Goal: Task Accomplishment & Management: Manage account settings

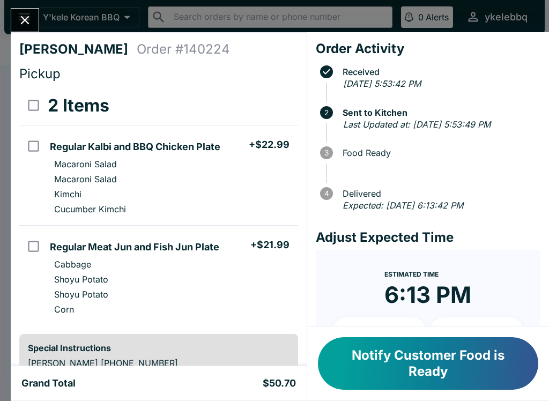
click at [472, 359] on button "Notify Customer Food is Ready" at bounding box center [428, 363] width 220 height 53
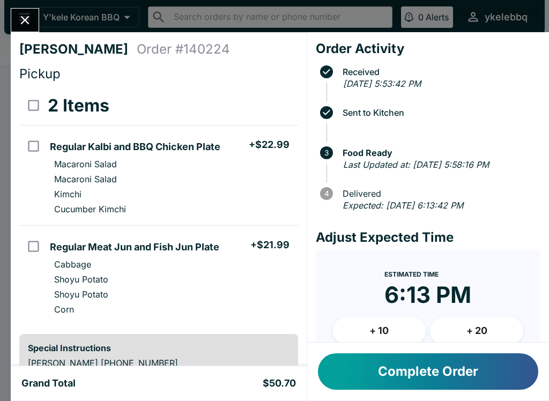
click at [29, 20] on icon "Close" at bounding box center [25, 20] width 14 height 14
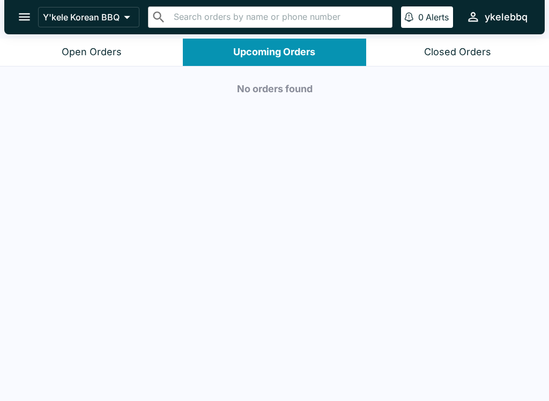
click at [19, 13] on icon "open drawer" at bounding box center [24, 17] width 14 height 14
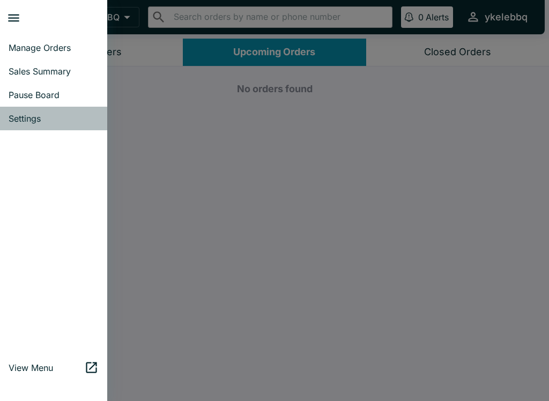
click at [26, 117] on span "Settings" at bounding box center [54, 118] width 90 height 11
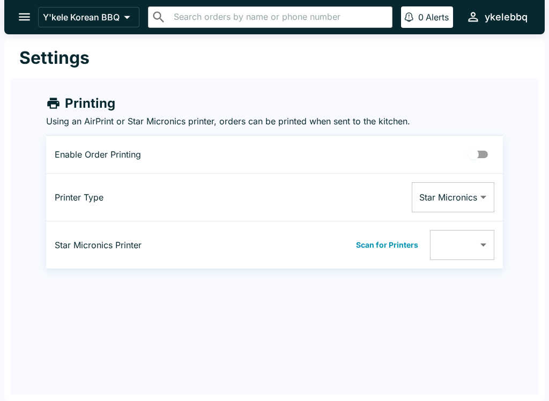
click at [20, 16] on icon "open drawer" at bounding box center [24, 17] width 14 height 14
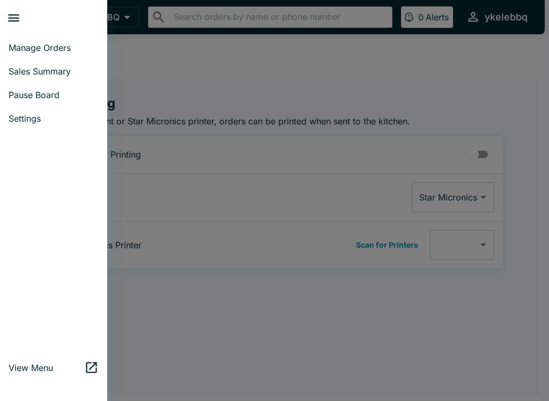
click at [14, 51] on span "Manage Orders" at bounding box center [54, 47] width 90 height 11
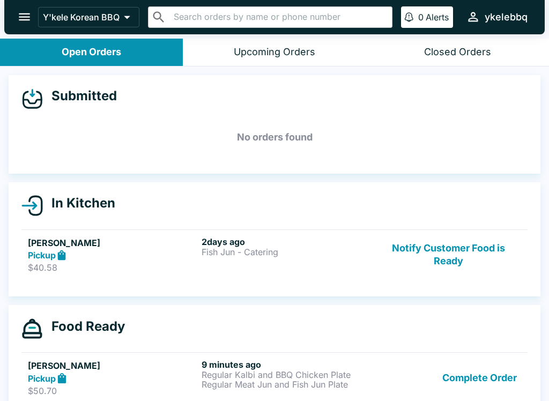
click at [27, 19] on icon "open drawer" at bounding box center [24, 17] width 14 height 14
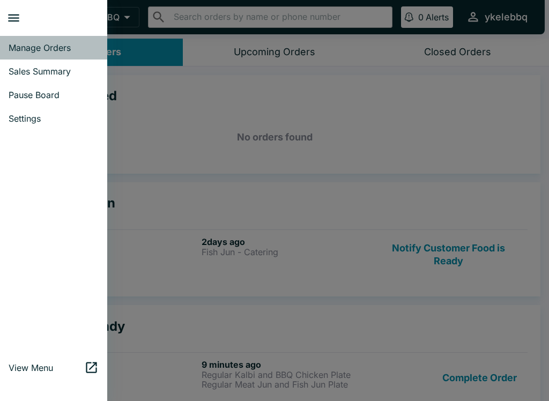
click at [61, 48] on span "Manage Orders" at bounding box center [54, 47] width 90 height 11
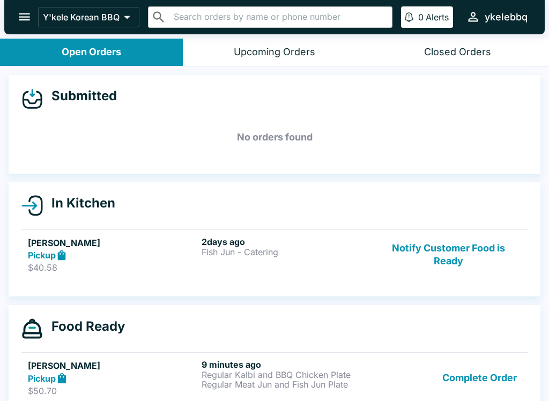
click at [17, 22] on button "open drawer" at bounding box center [24, 16] width 27 height 27
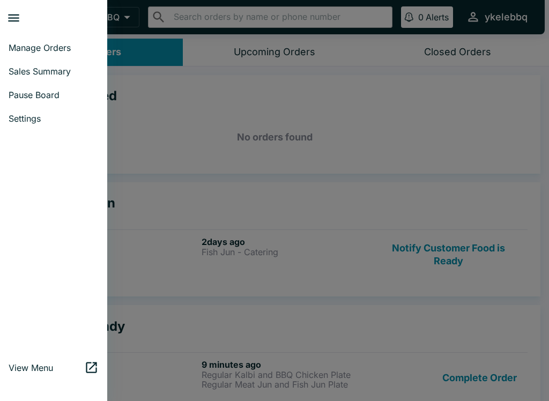
click at [19, 71] on span "Sales Summary" at bounding box center [54, 71] width 90 height 11
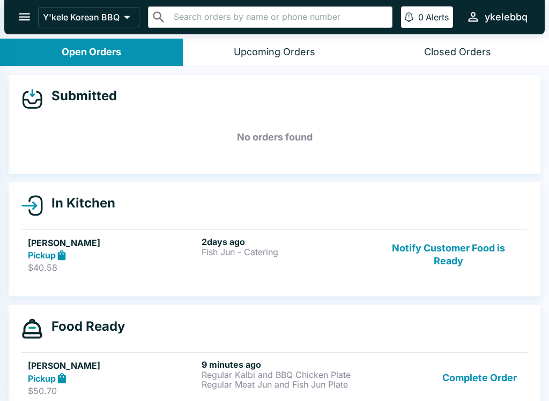
select select "03:00"
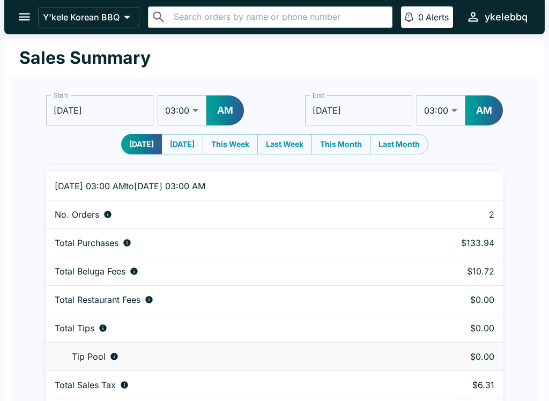
click at [20, 14] on icon "open drawer" at bounding box center [24, 17] width 11 height 8
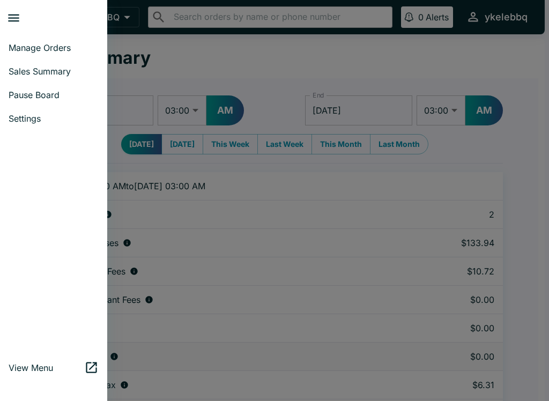
click at [350, 229] on div at bounding box center [274, 200] width 549 height 401
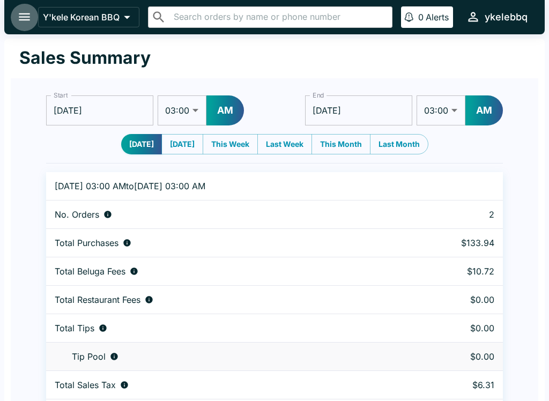
click at [24, 20] on icon "open drawer" at bounding box center [24, 17] width 11 height 8
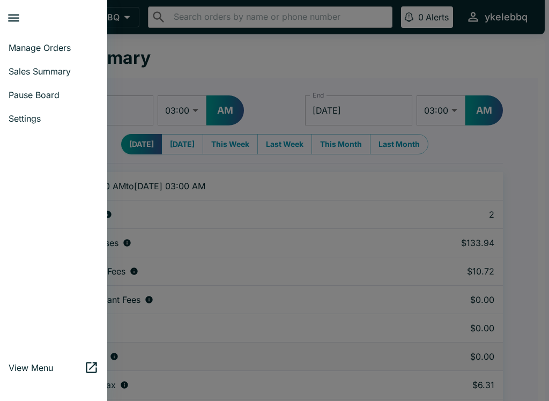
click at [24, 118] on span "Settings" at bounding box center [54, 118] width 90 height 11
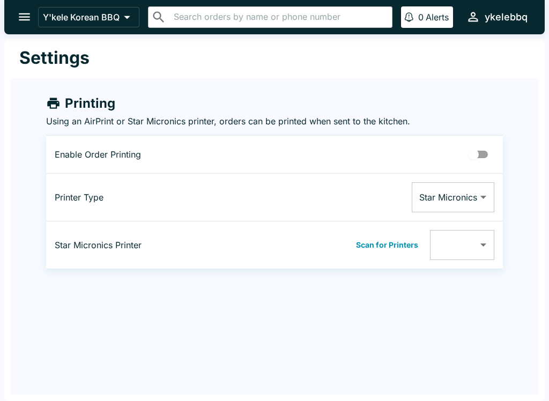
click at [55, 338] on div "Settings Printing Using an AirPrint or Star Micronics printer, orders can be pr…" at bounding box center [274, 220] width 541 height 363
click at [24, 13] on icon "open drawer" at bounding box center [24, 17] width 14 height 14
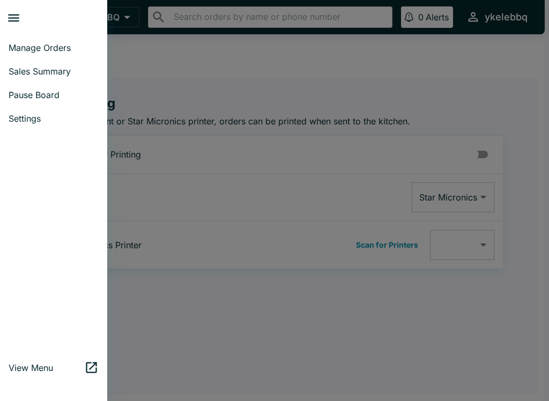
click at [500, 318] on div at bounding box center [274, 200] width 549 height 401
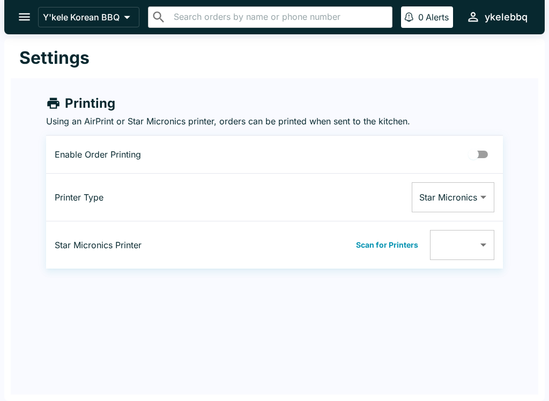
click at [490, 325] on div "Settings Printing Using an AirPrint or Star Micronics printer, orders can be pr…" at bounding box center [274, 220] width 541 height 363
click at [120, 13] on p "Y'kele Korean BBQ" at bounding box center [81, 17] width 77 height 11
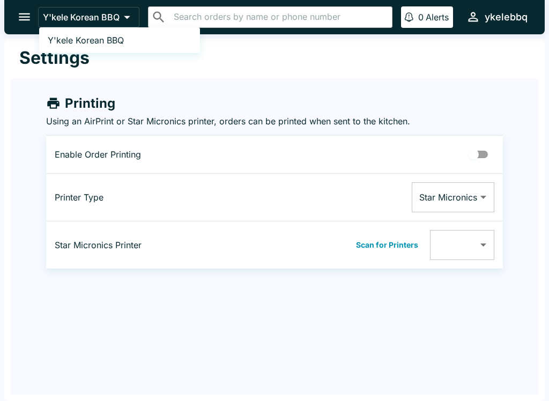
click at [520, 327] on div at bounding box center [274, 200] width 549 height 401
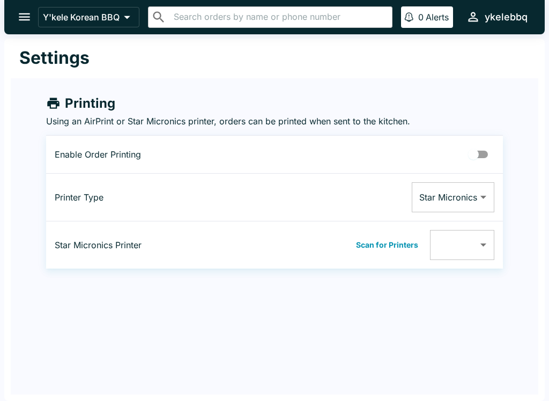
click at [18, 20] on icon "open drawer" at bounding box center [24, 17] width 14 height 14
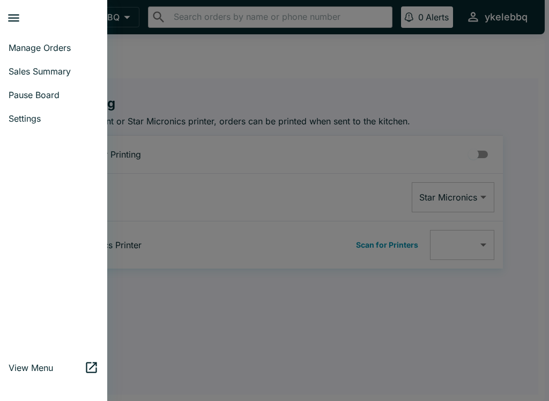
click at [505, 335] on div at bounding box center [274, 200] width 549 height 401
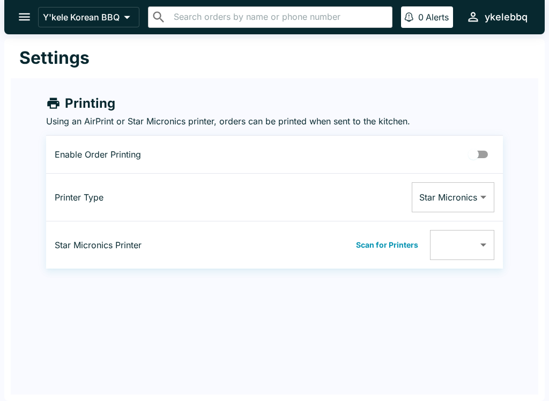
click at [501, 321] on div "Settings Printing Using an AirPrint or Star Micronics printer, orders can be pr…" at bounding box center [274, 220] width 541 height 363
click at [23, 30] on button "open drawer" at bounding box center [24, 16] width 27 height 27
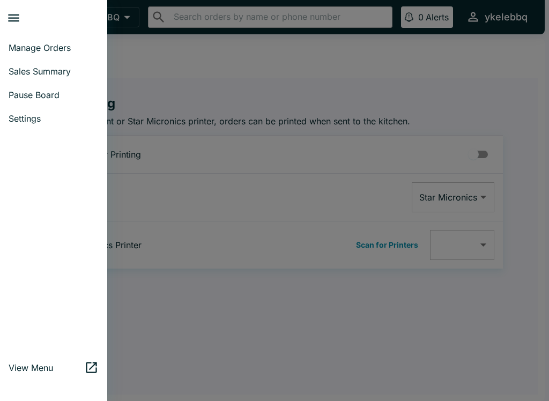
click at [20, 49] on span "Manage Orders" at bounding box center [54, 47] width 90 height 11
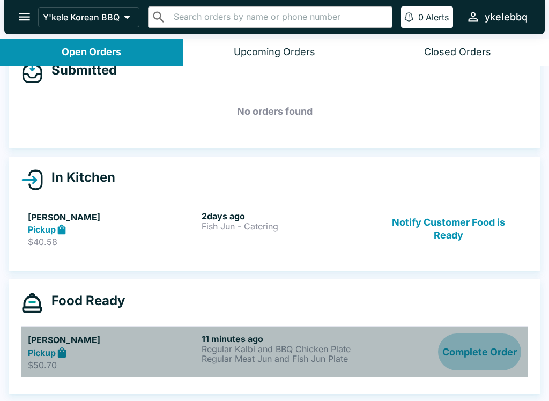
click at [466, 360] on button "Complete Order" at bounding box center [479, 352] width 83 height 37
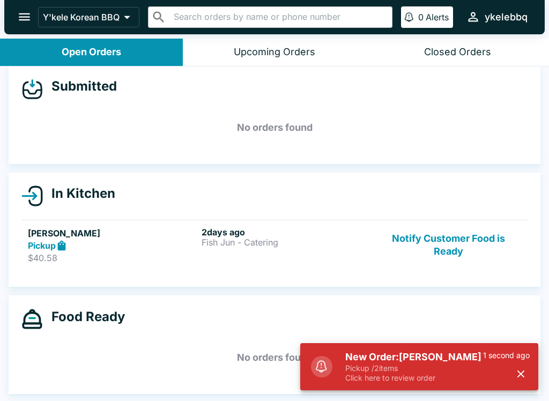
click at [132, 54] on button "Open Orders" at bounding box center [91, 52] width 183 height 27
click at [148, 48] on button "Open Orders" at bounding box center [91, 52] width 183 height 27
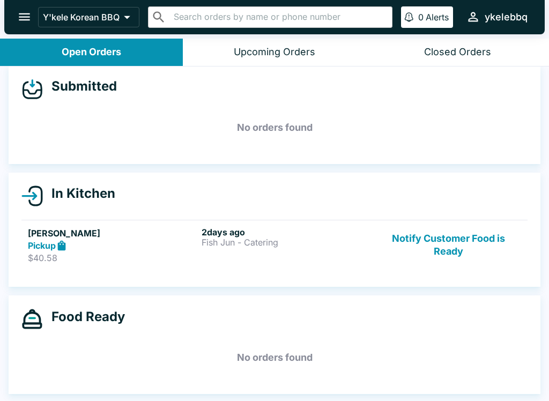
click at [127, 50] on button "Open Orders" at bounding box center [91, 52] width 183 height 27
click at [156, 57] on button "Open Orders" at bounding box center [91, 52] width 183 height 27
click at [304, 54] on div "Upcoming Orders" at bounding box center [275, 52] width 82 height 12
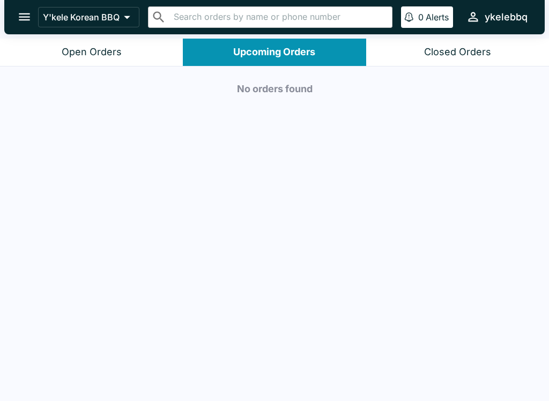
click at [63, 41] on button "Open Orders" at bounding box center [91, 52] width 183 height 27
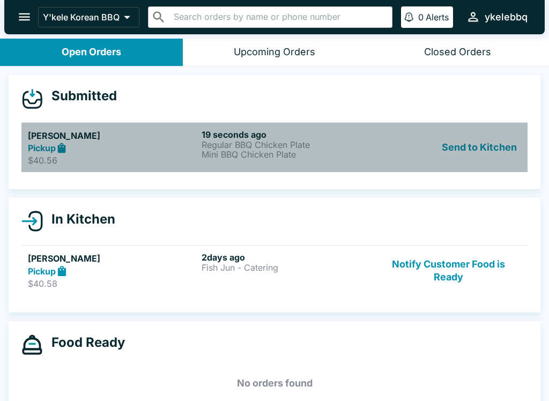
click at [122, 139] on h5 "[PERSON_NAME]" at bounding box center [113, 135] width 170 height 13
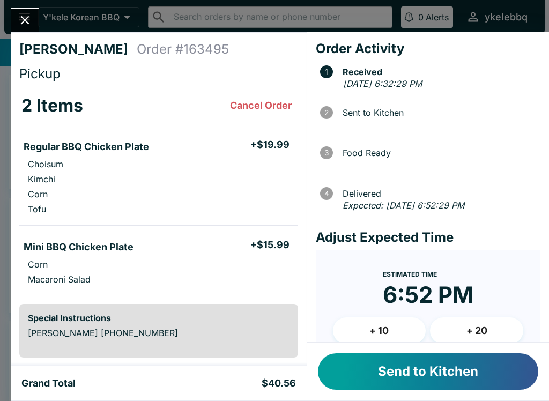
click at [459, 375] on button "Send to Kitchen" at bounding box center [428, 371] width 220 height 36
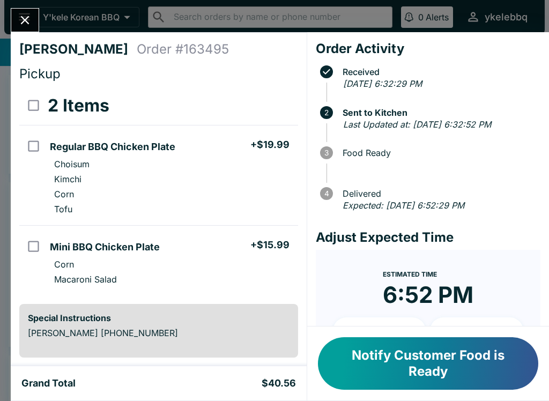
click at [485, 359] on button "Notify Customer Food is Ready" at bounding box center [428, 363] width 220 height 53
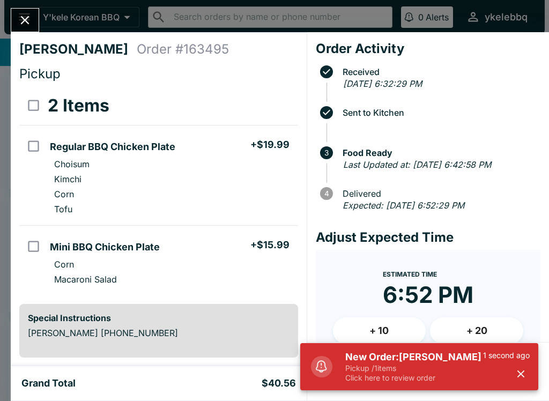
click at [27, 21] on icon "Close" at bounding box center [25, 20] width 14 height 14
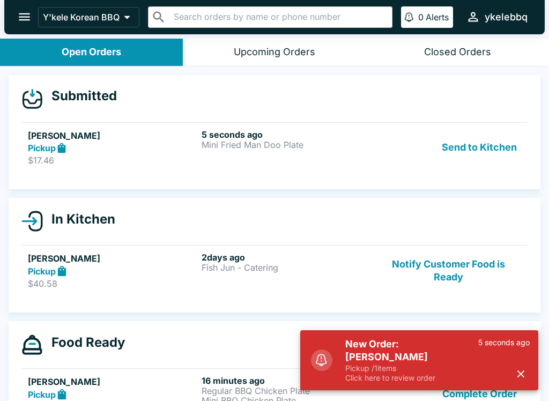
click at [144, 152] on div "Pickup" at bounding box center [113, 148] width 170 height 12
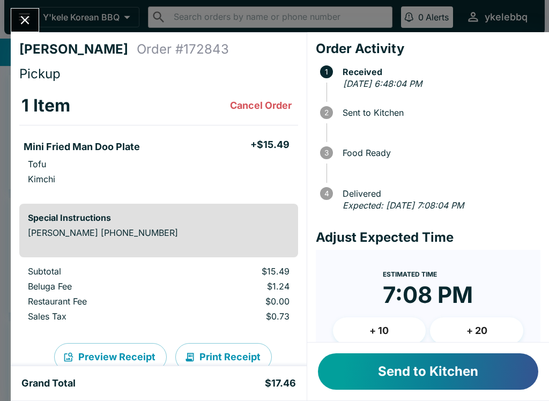
click at [488, 377] on button "Send to Kitchen" at bounding box center [428, 371] width 220 height 36
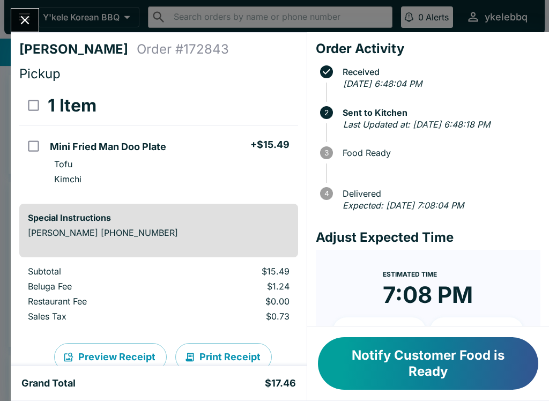
click at [469, 366] on button "Notify Customer Food is Ready" at bounding box center [428, 363] width 220 height 53
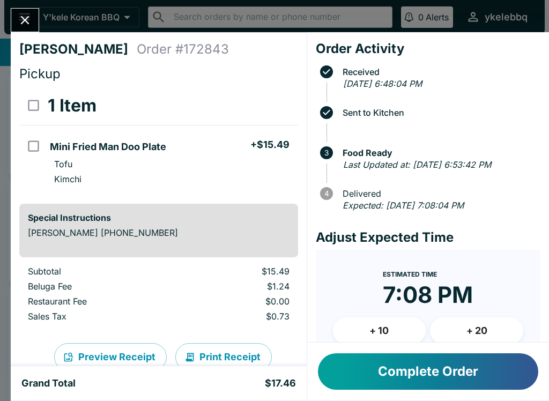
click at [27, 15] on icon "Close" at bounding box center [25, 20] width 14 height 14
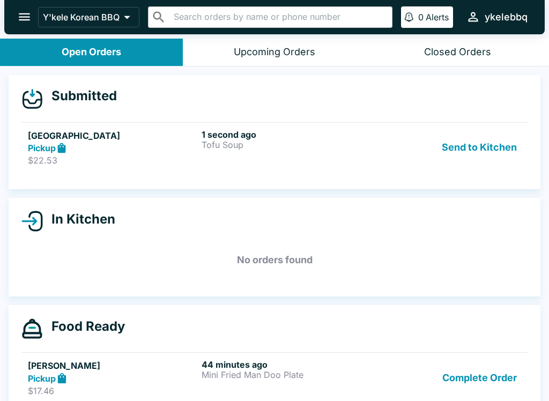
click at [348, 158] on div "1 second ago Tofu Soup" at bounding box center [287, 147] width 170 height 37
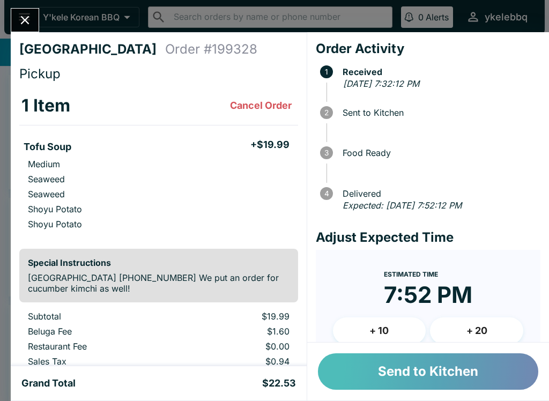
click at [377, 363] on button "Send to Kitchen" at bounding box center [428, 371] width 220 height 36
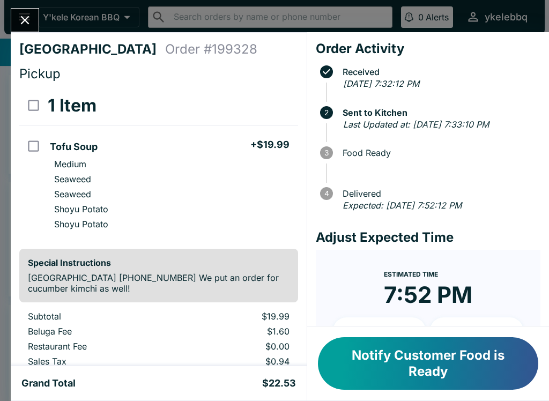
click at [485, 357] on button "Notify Customer Food is Ready" at bounding box center [428, 363] width 220 height 53
